Goal: Transaction & Acquisition: Purchase product/service

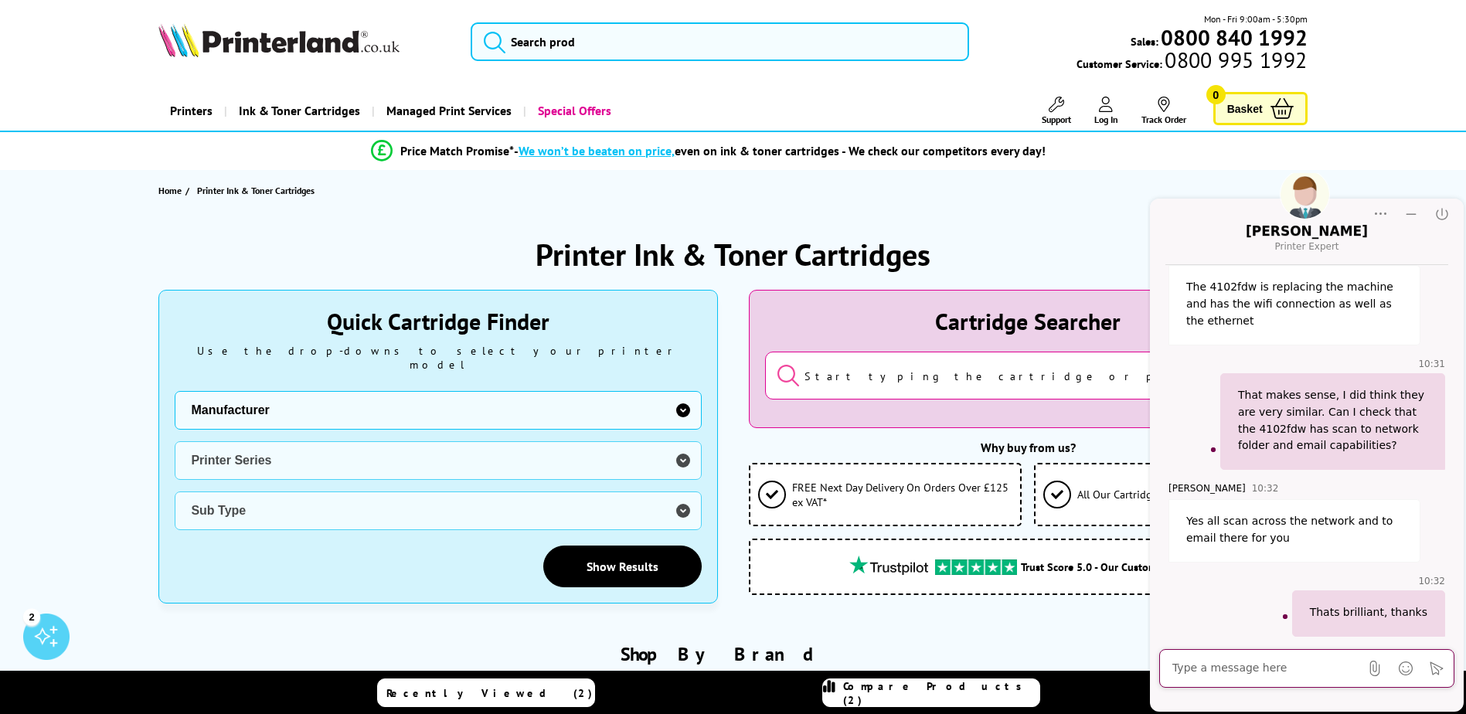
scroll to position [408, 0]
click at [597, 393] on select "Manufacturer Brother Canon Cubify Dell Dymo Epson HP Kodak Konica Minolta Kyoce…" at bounding box center [438, 410] width 526 height 39
select select "12603"
click at [175, 391] on select "Manufacturer Brother Canon Cubify Dell Dymo Epson HP Kodak Konica Minolta Kyoce…" at bounding box center [438, 410] width 526 height 39
click at [334, 454] on select "Printer Series AMP Colour Copier DesignJet DeskJet ENVY Series Fax Machine Offi…" at bounding box center [438, 460] width 526 height 39
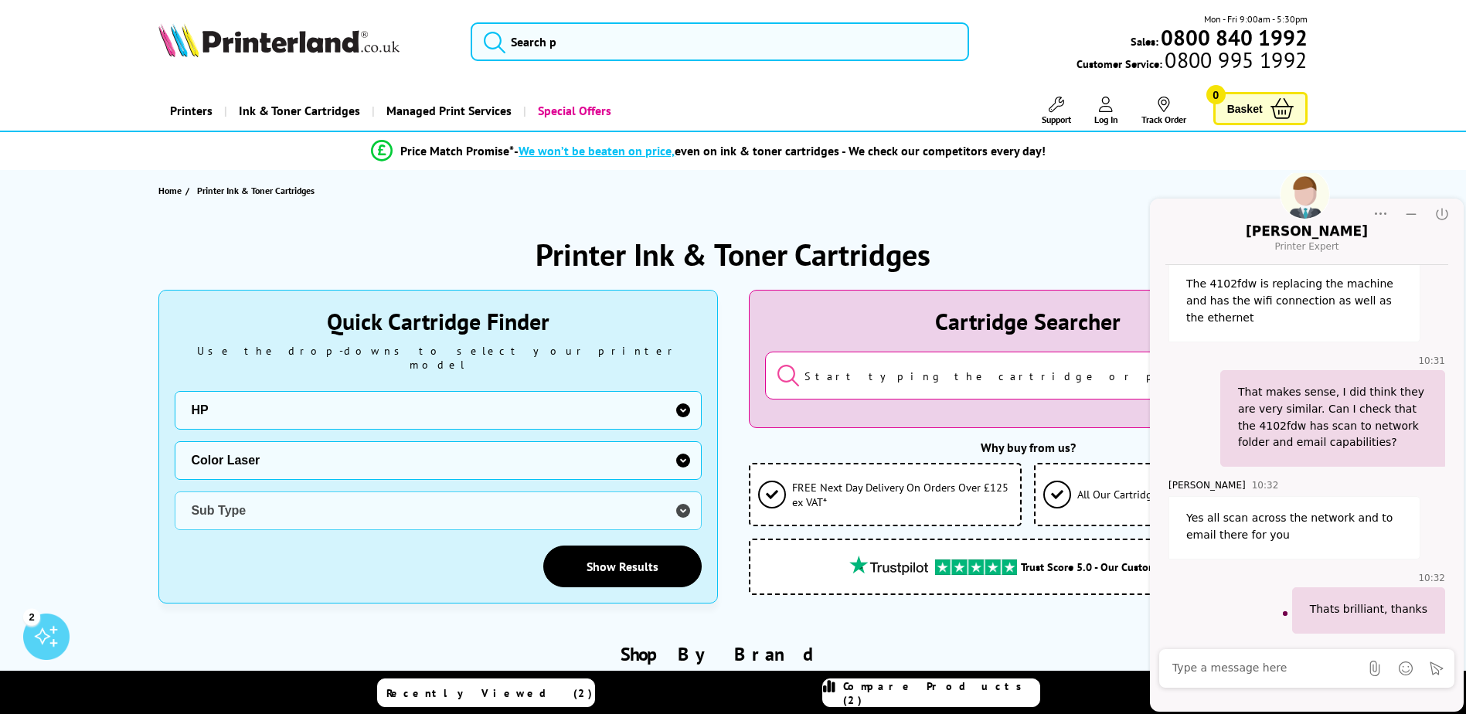
click at [175, 441] on select "Printer Series AMP Colour Copier DesignJet DeskJet ENVY Series Fax Machine Offi…" at bounding box center [438, 460] width 526 height 39
click at [381, 502] on select "Sub Type HP 150 HP MFP 178 HP MFP 179" at bounding box center [438, 511] width 526 height 39
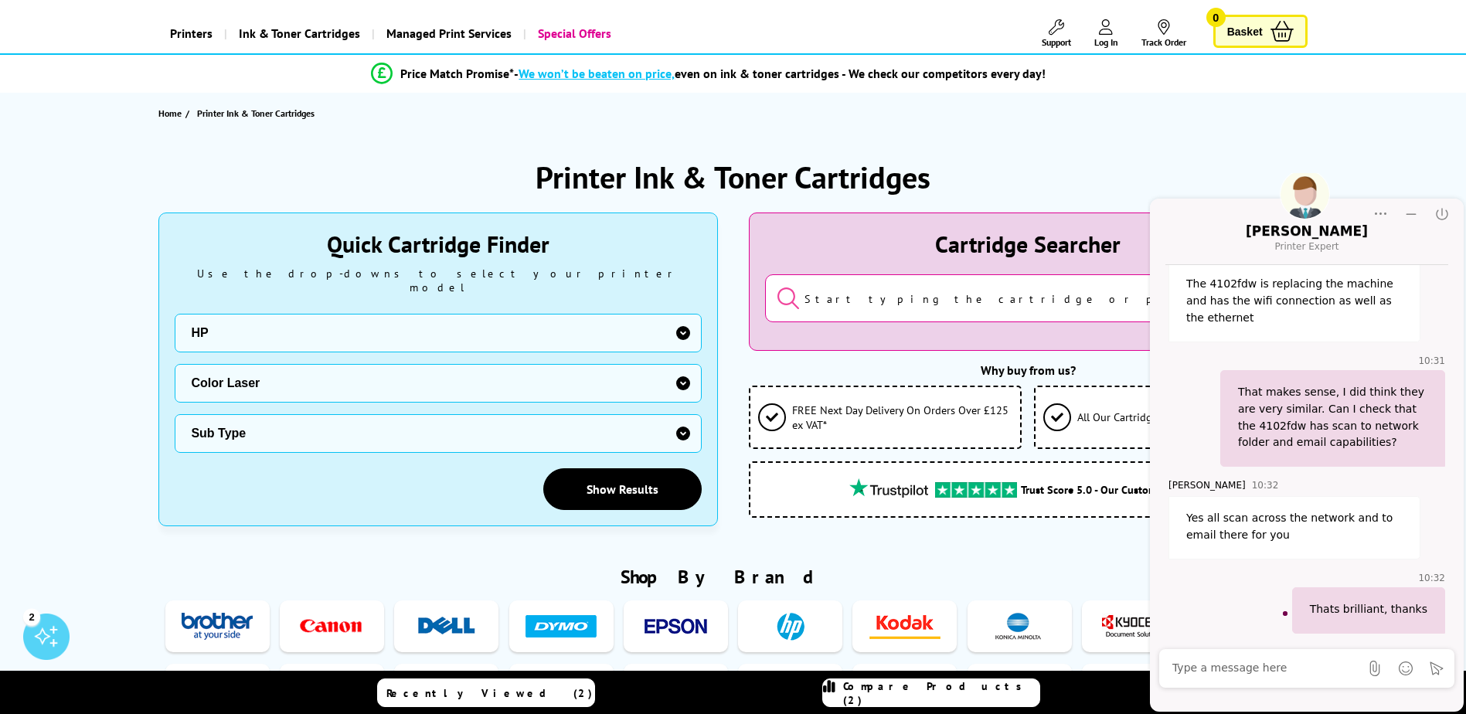
click at [431, 414] on select "Sub Type HP 150 HP MFP 178 HP MFP 179" at bounding box center [438, 433] width 526 height 39
click at [436, 365] on select "Printer Series AMP Colour Copier DesignJet DeskJet ENVY Series Fax Machine Offi…" at bounding box center [438, 383] width 526 height 39
click at [175, 364] on select "Printer Series AMP Colour Copier DesignJet DeskJet ENVY Series Fax Machine Offi…" at bounding box center [438, 383] width 526 height 39
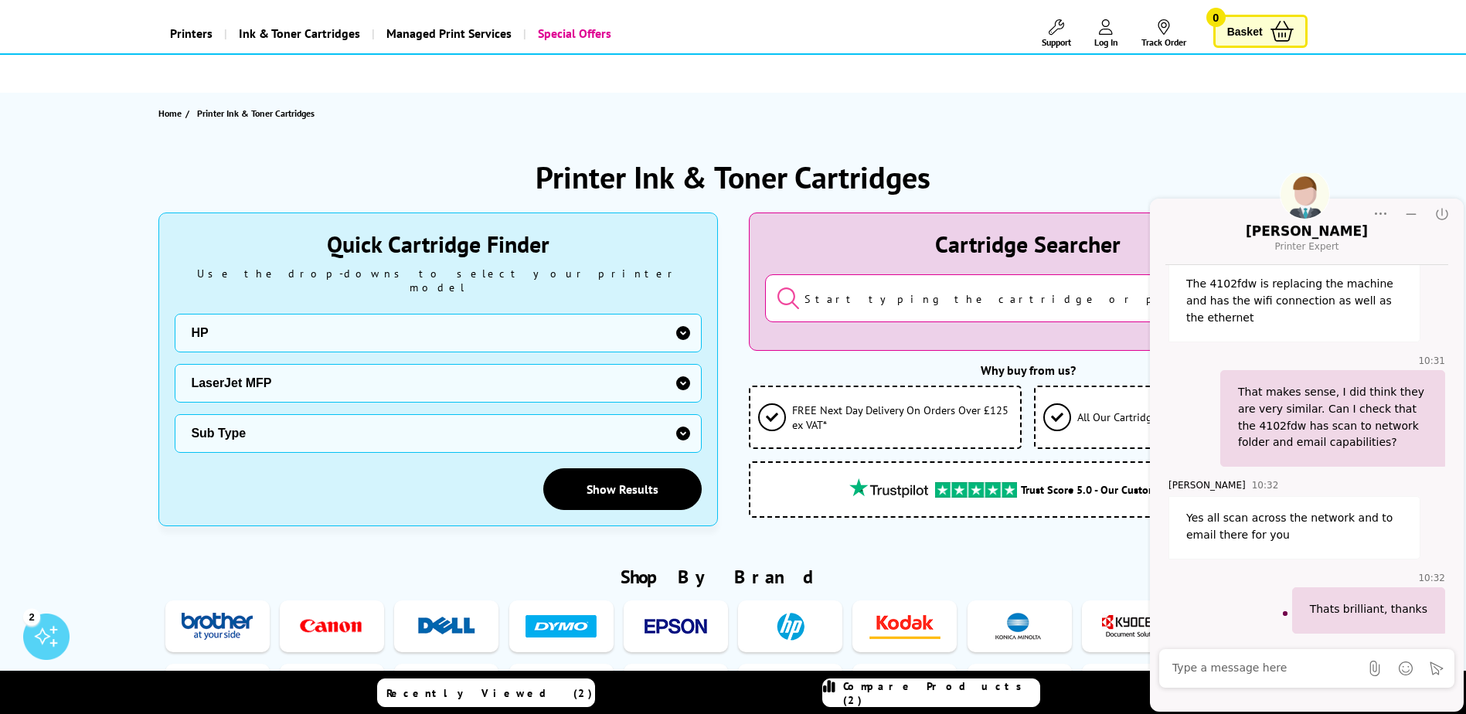
click at [411, 414] on select "Sub Type HP M140 HP M234" at bounding box center [438, 433] width 526 height 39
click at [342, 372] on select "Printer Series AMP Colour Copier DesignJet DeskJet ENVY Series Fax Machine Offi…" at bounding box center [438, 383] width 526 height 39
drag, startPoint x: 128, startPoint y: 293, endPoint x: 137, endPoint y: 291, distance: 9.6
click at [289, 331] on select "Manufacturer Brother Canon Cubify Dell Dymo Epson HP Kodak Konica Minolta Kyoce…" at bounding box center [438, 333] width 526 height 39
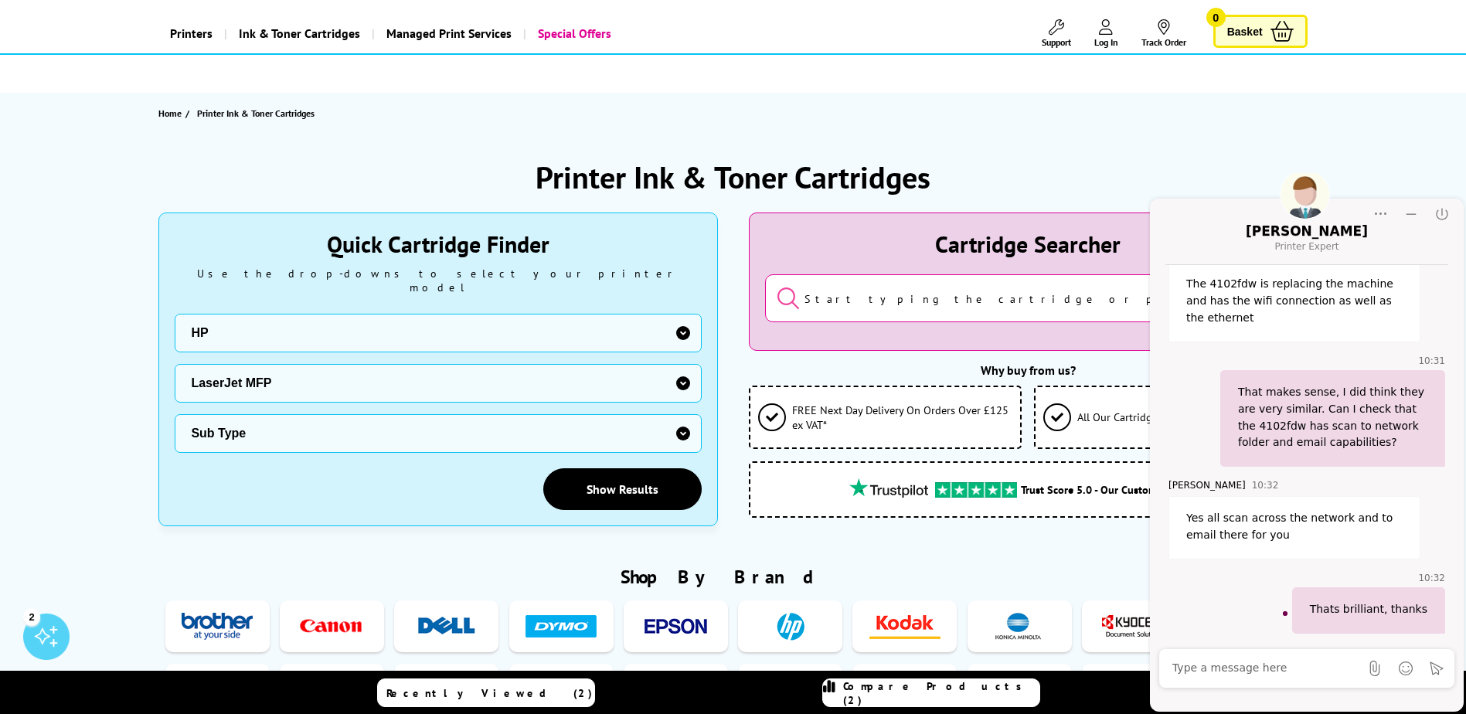
click at [265, 367] on select "Printer Series AMP Colour Copier DesignJet DeskJet ENVY Series Fax Machine Offi…" at bounding box center [438, 383] width 526 height 39
click at [437, 369] on select "Printer Series AMP Colour Copier DesignJet DeskJet ENVY Series Fax Machine Offi…" at bounding box center [438, 383] width 526 height 39
select select "40056"
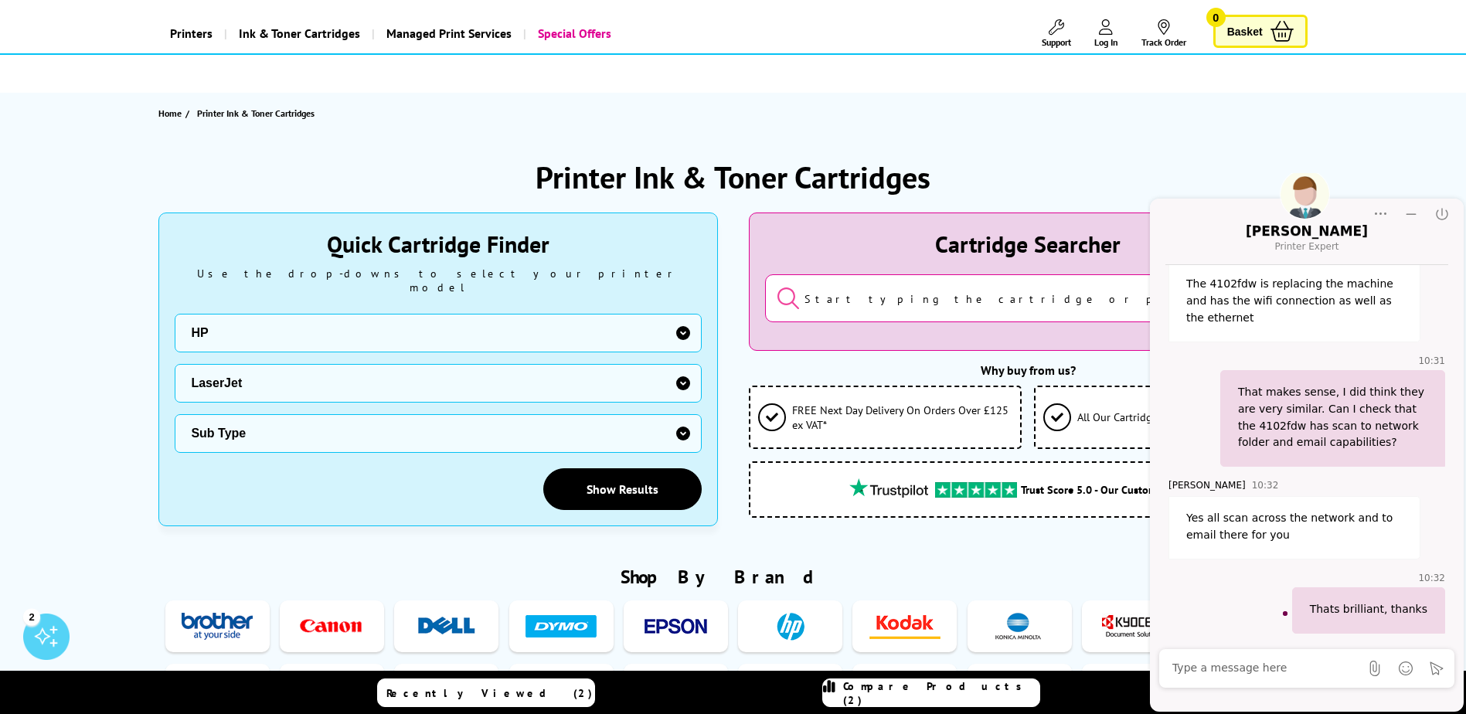
click at [175, 364] on select "Printer Series AMP Colour Copier DesignJet DeskJet ENVY Series Fax Machine Offi…" at bounding box center [438, 383] width 526 height 39
click at [361, 422] on select "Sub Type HP 1000 HP 2000 HP 3000 HP 4000 HP 5000 HP 8000 HP 9000 HP M HP P" at bounding box center [438, 433] width 526 height 39
select select "33282"
click at [175, 414] on select "Sub Type HP 1000 HP 2000 HP 3000 HP 4000 HP 5000 HP 8000 HP 9000 HP M HP P" at bounding box center [438, 433] width 526 height 39
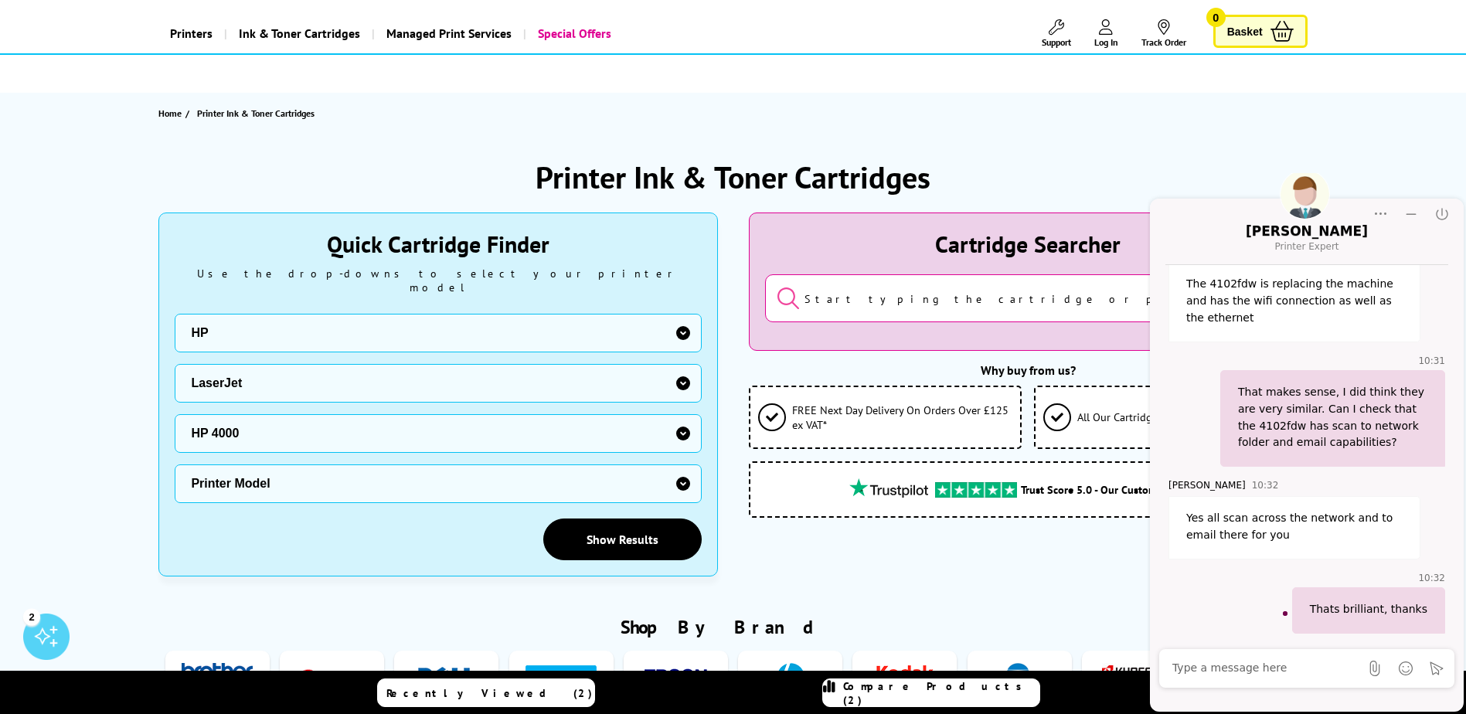
click at [560, 472] on select "Printer Model HP LaserJet 4000 HP LaserJet 4050 HP LaserJet 4100 HP LaserJet 41…" at bounding box center [438, 484] width 526 height 39
click at [423, 414] on select "Sub Type HP 1000 HP 2000 HP 3000 HP 4000 HP 5000 HP 8000 HP 9000 HP M HP P" at bounding box center [438, 433] width 526 height 39
click at [355, 371] on select "Printer Series AMP Colour Copier DesignJet DeskJet ENVY Series Fax Machine Offi…" at bounding box center [438, 383] width 526 height 39
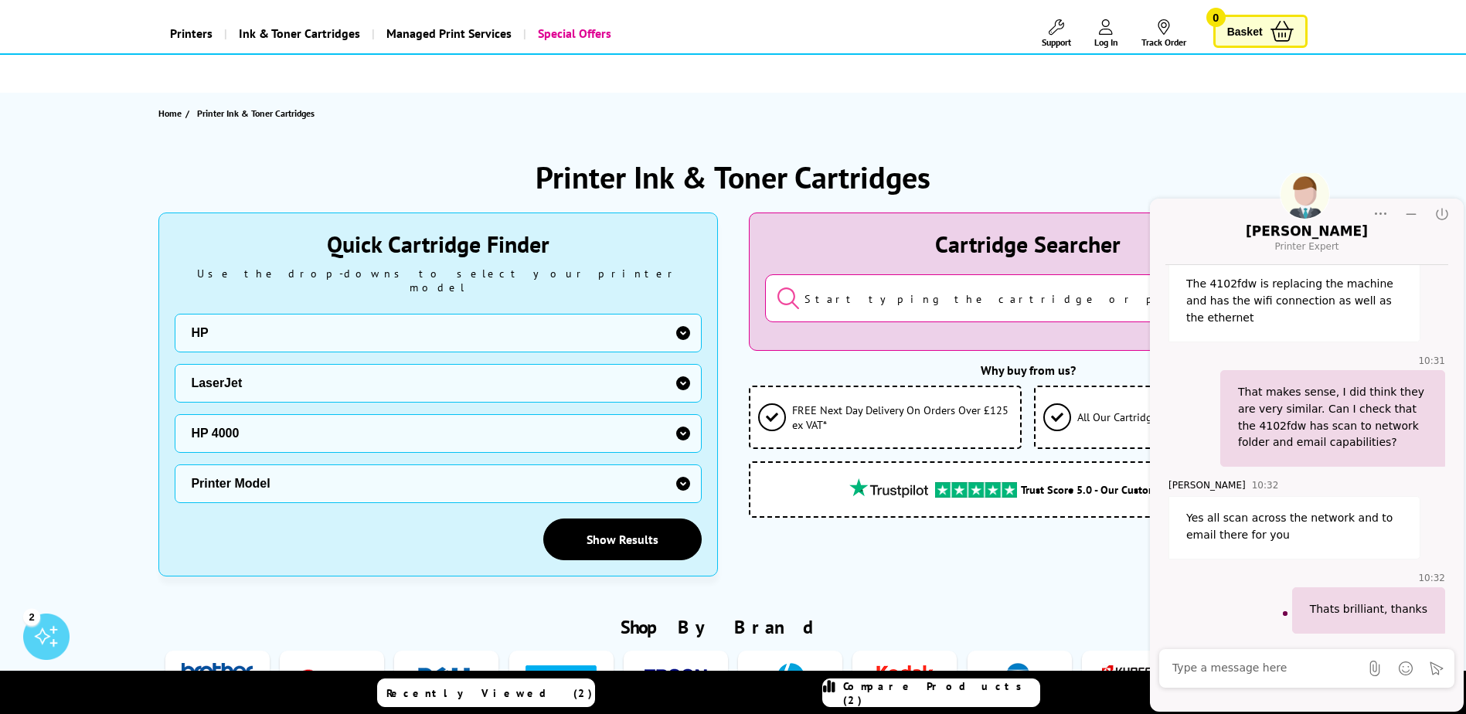
select select "33684"
click at [175, 364] on select "Printer Series AMP Colour Copier DesignJet DeskJet ENVY Series Fax Machine Offi…" at bounding box center [438, 383] width 526 height 39
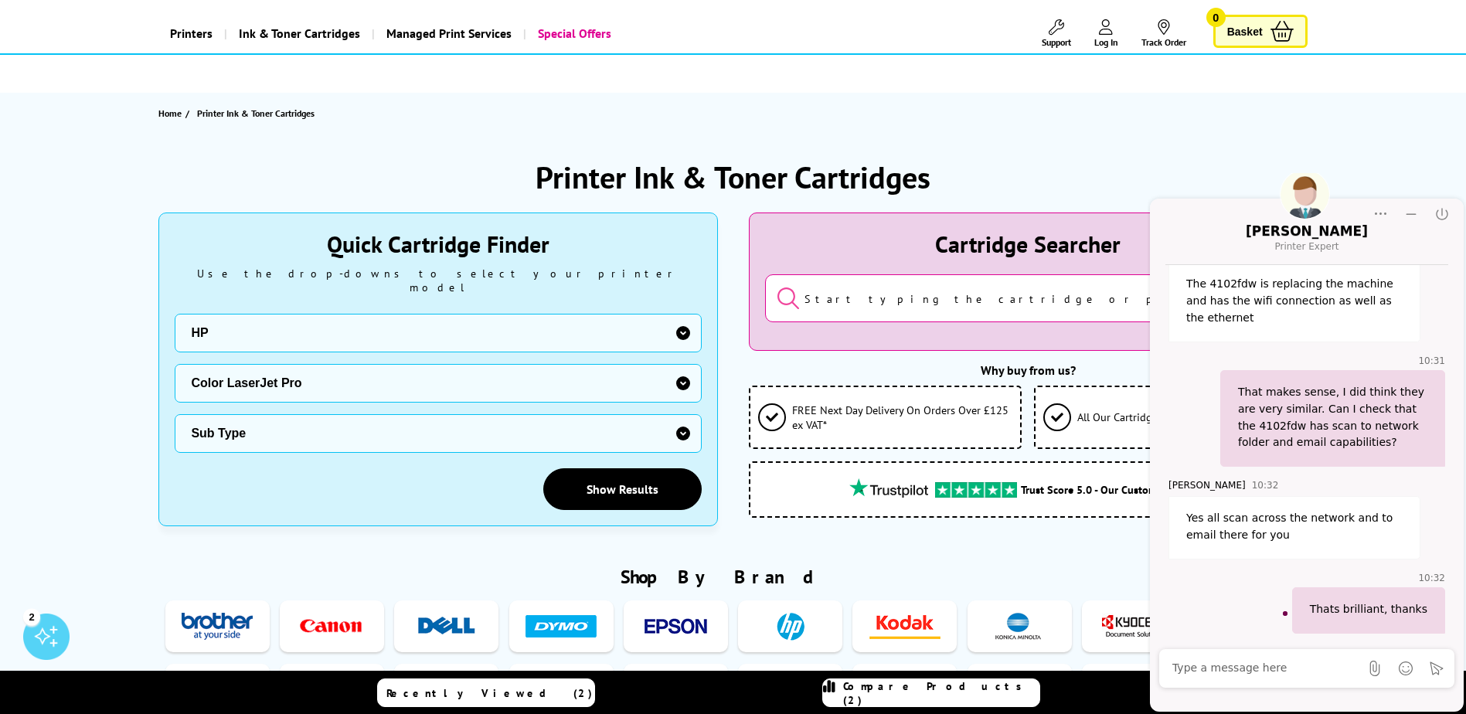
click at [378, 415] on select "Sub Type HP 3202 HP 4202 HP M252 HP M254 HP M255 HP M452 HP M454 HP MFP 3302 HP…" at bounding box center [438, 433] width 526 height 39
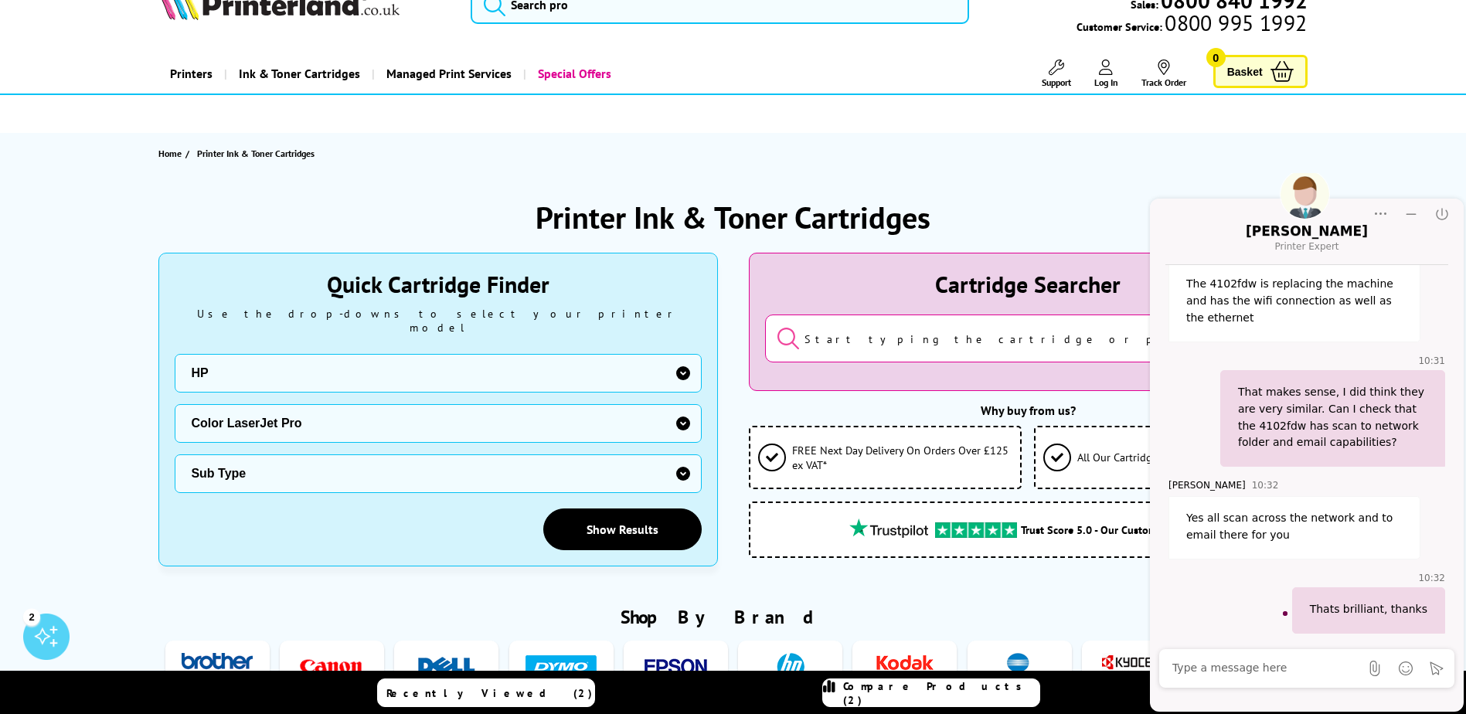
scroll to position [0, 0]
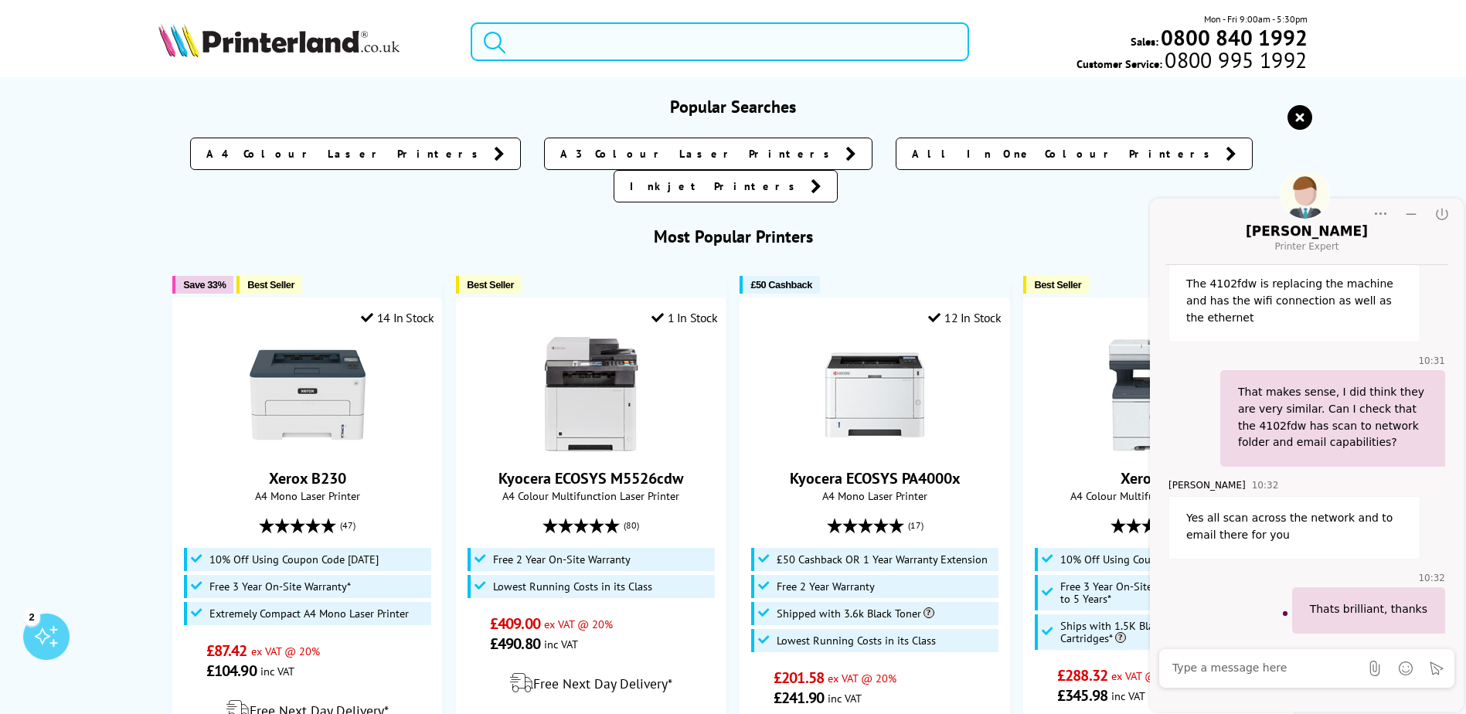
paste input "LaserJet 400"
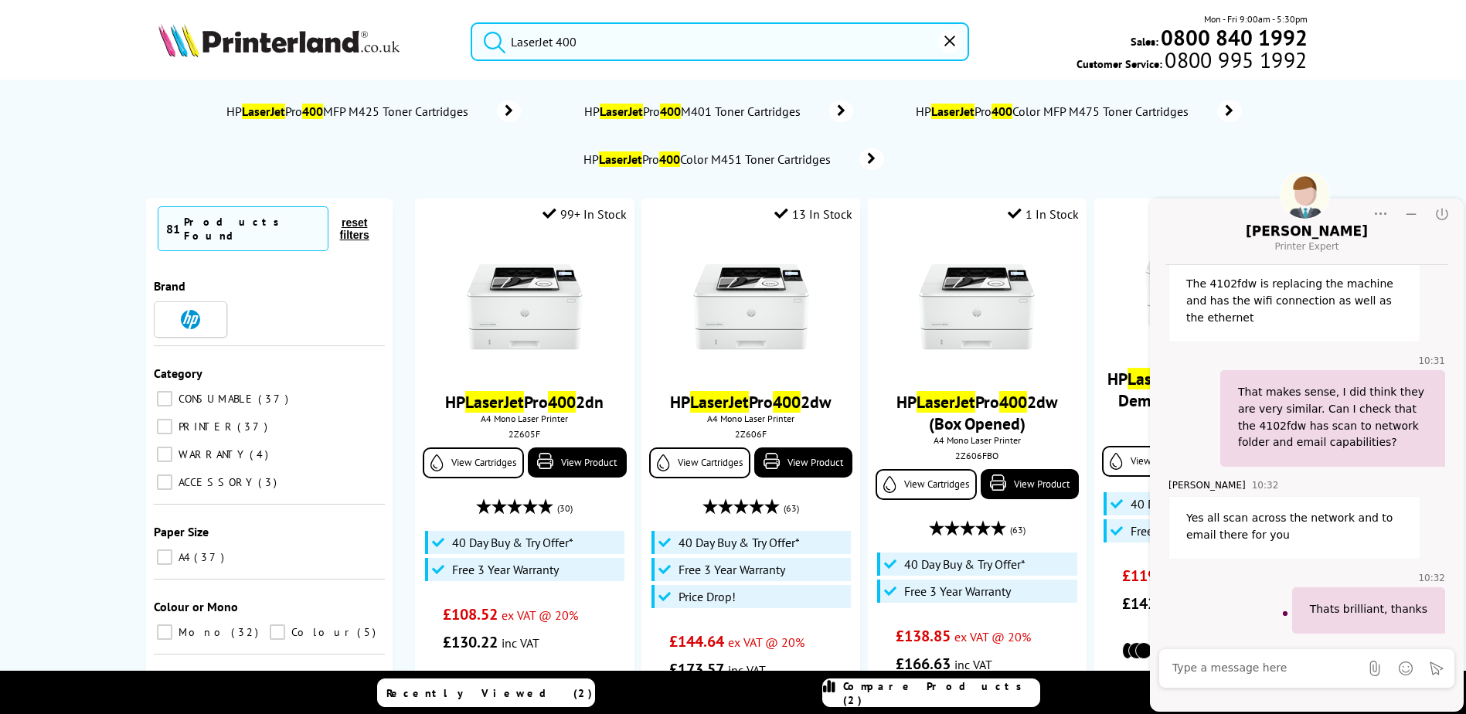
type input "LaserJet 400"
click at [472, 22] on button "submit" at bounding box center [491, 39] width 39 height 34
click at [382, 108] on span "HP LaserJet Pro 400 MFP M425 Toner Cartridges" at bounding box center [349, 111] width 249 height 15
